Goal: Navigation & Orientation: Find specific page/section

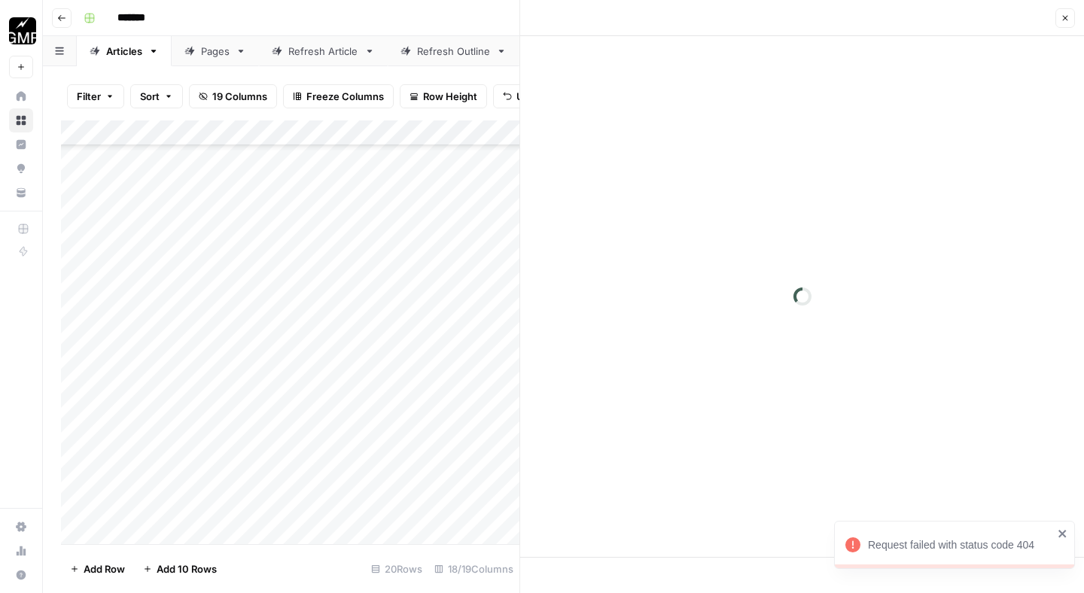
scroll to position [950, 0]
